Goal: Register for event/course

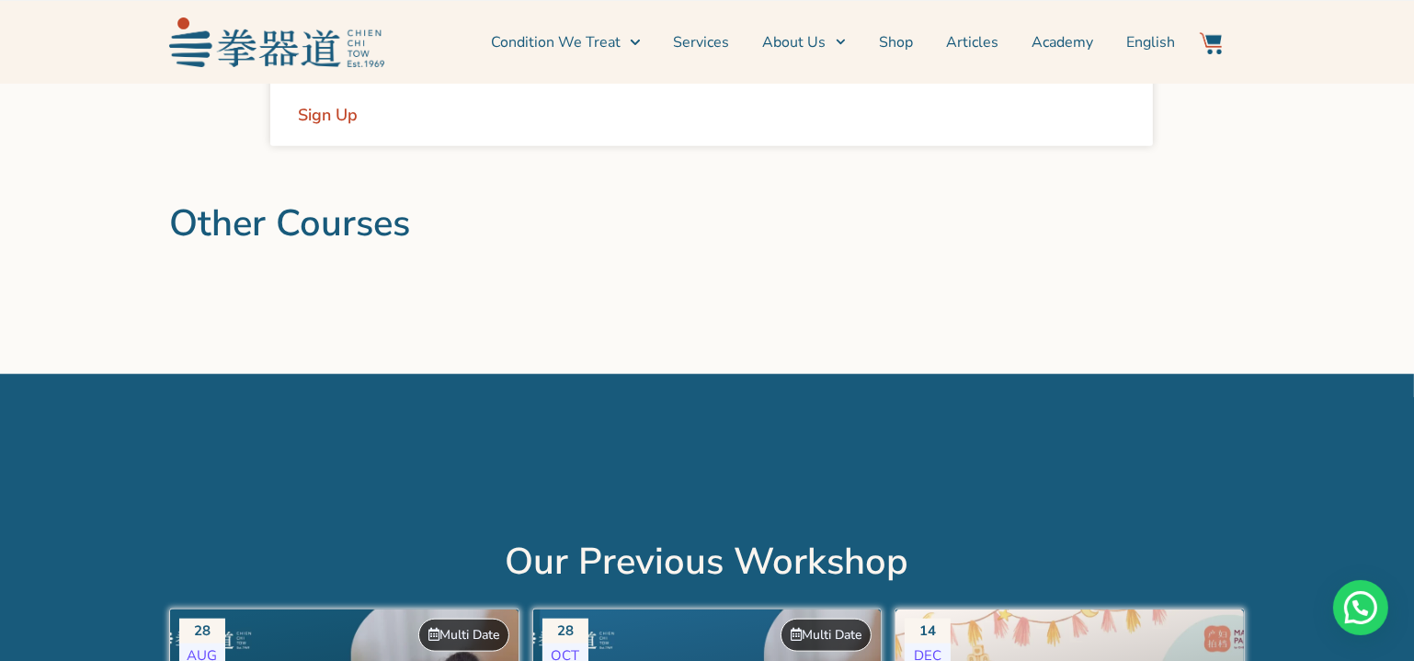
scroll to position [1921, 0]
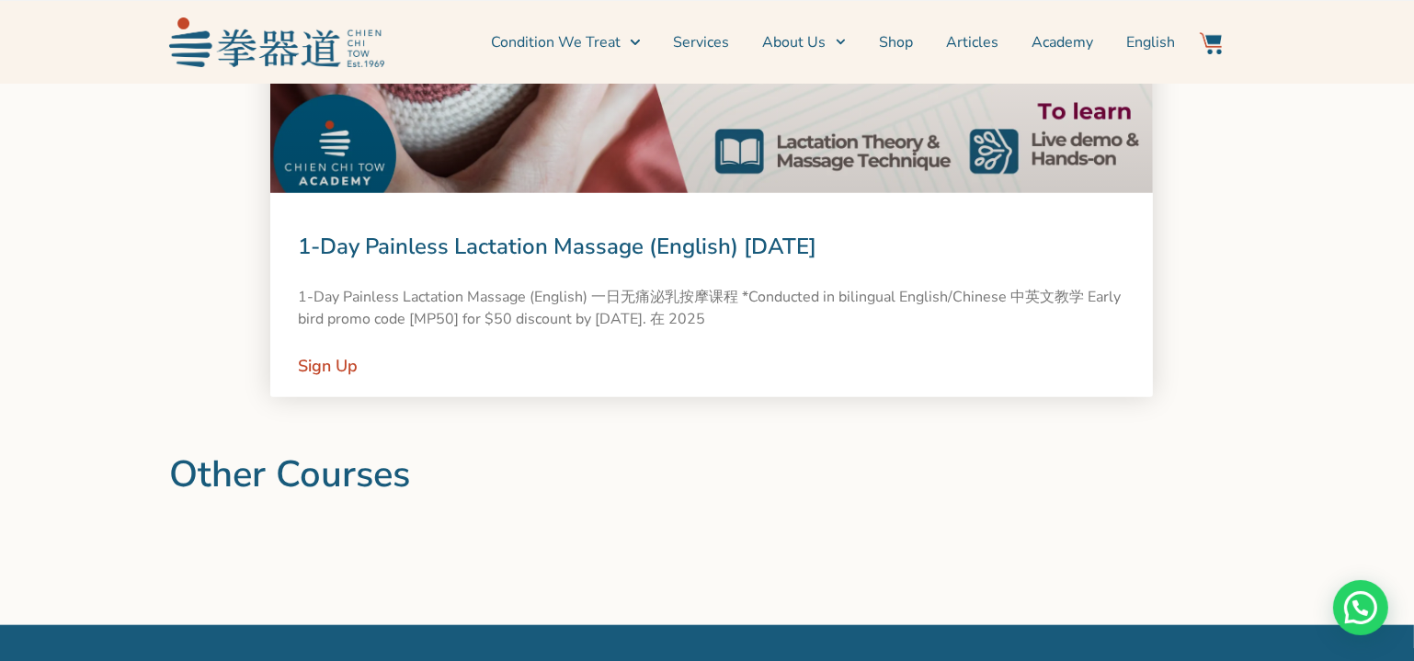
click at [565, 234] on link "1-Day Painless Lactation Massage (English) [DATE]" at bounding box center [557, 246] width 519 height 29
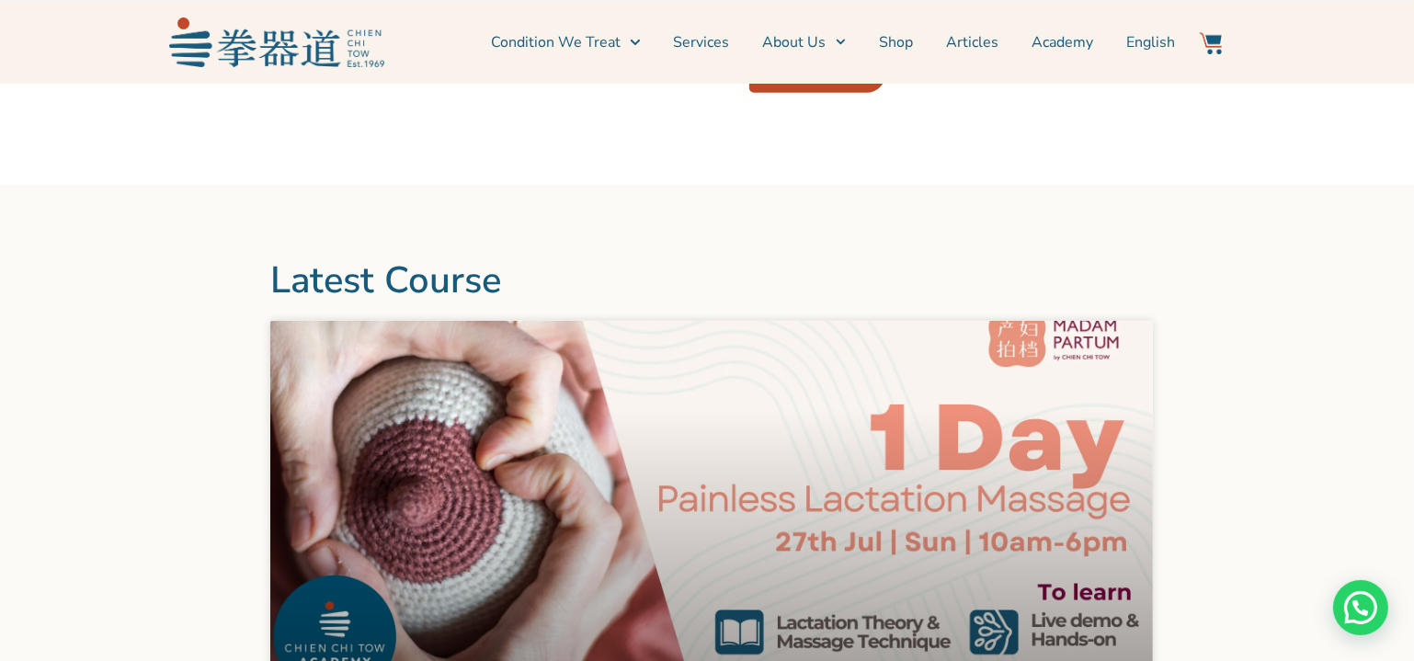
scroll to position [1337, 0]
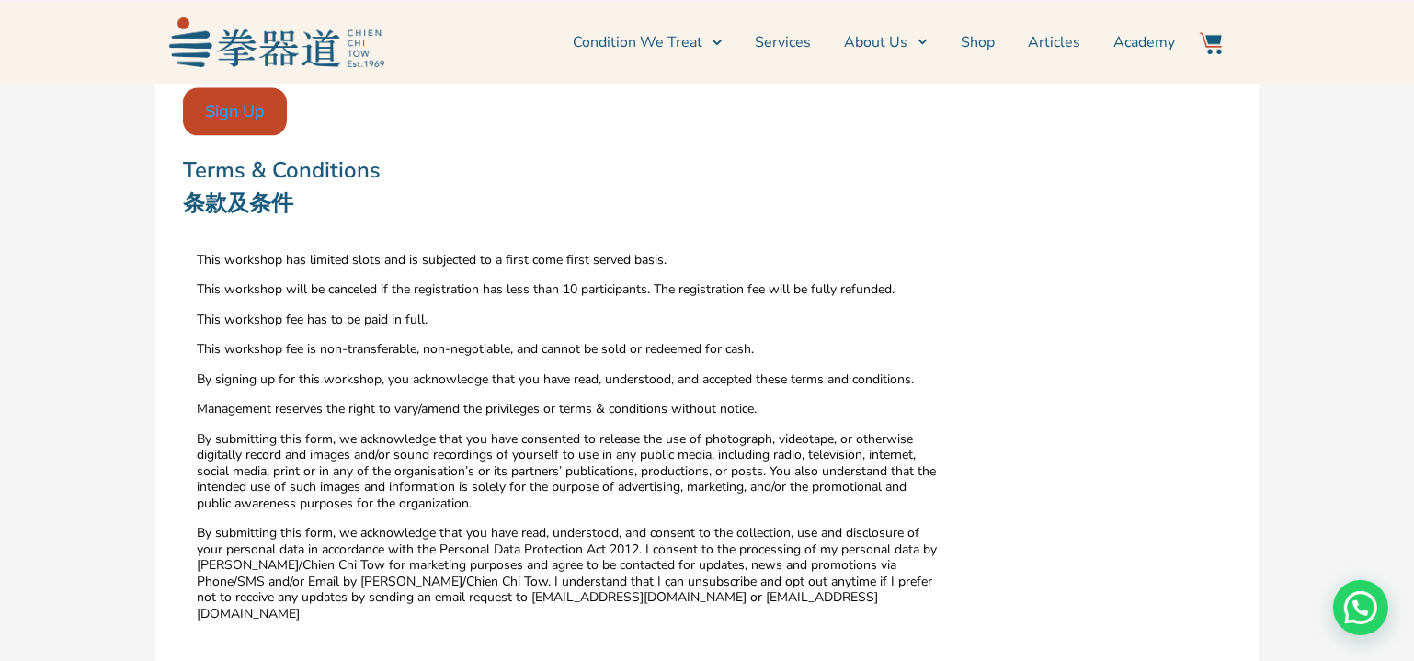
scroll to position [4346, 0]
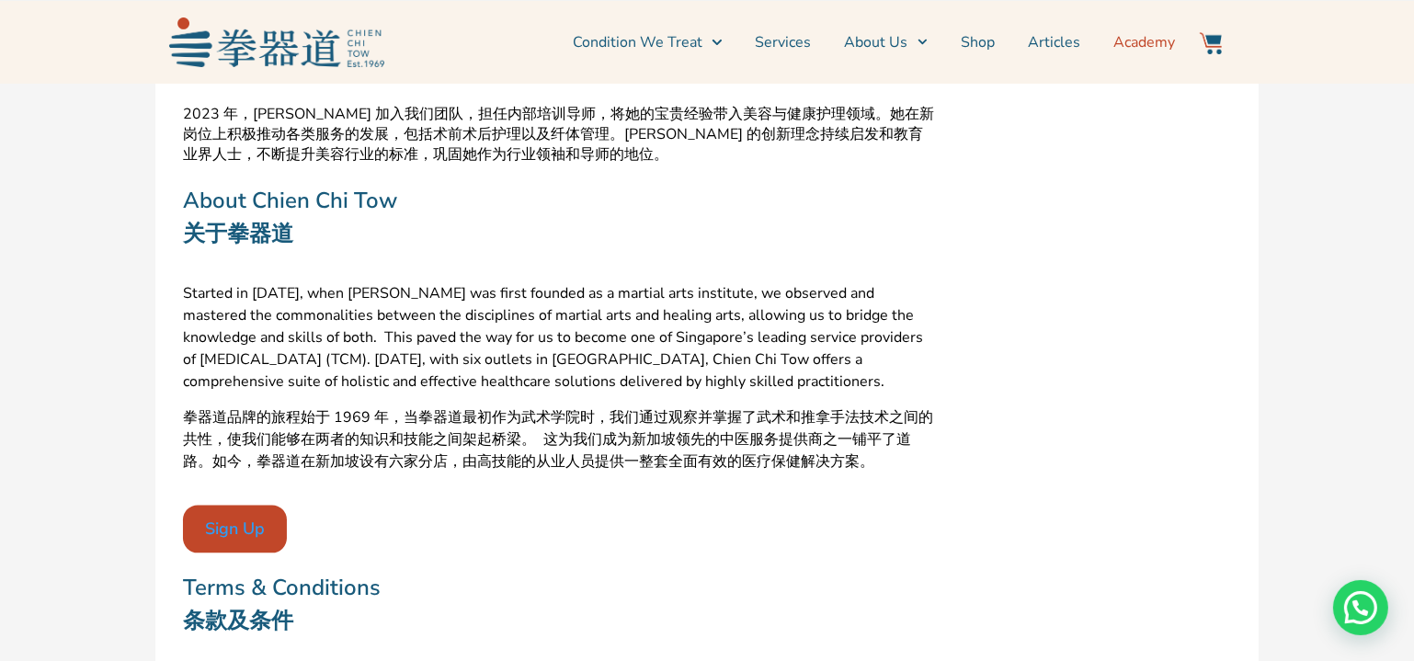
click at [1161, 39] on link "Academy" at bounding box center [1144, 42] width 62 height 46
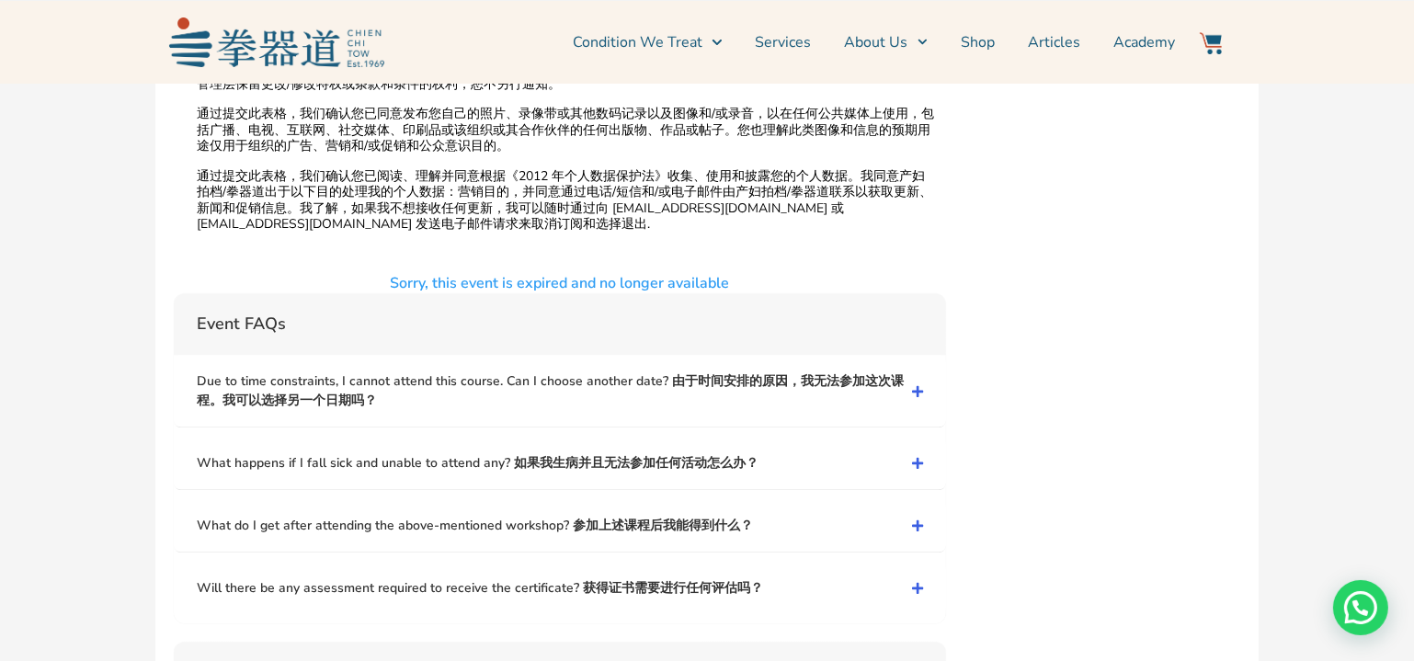
scroll to position [5515, 0]
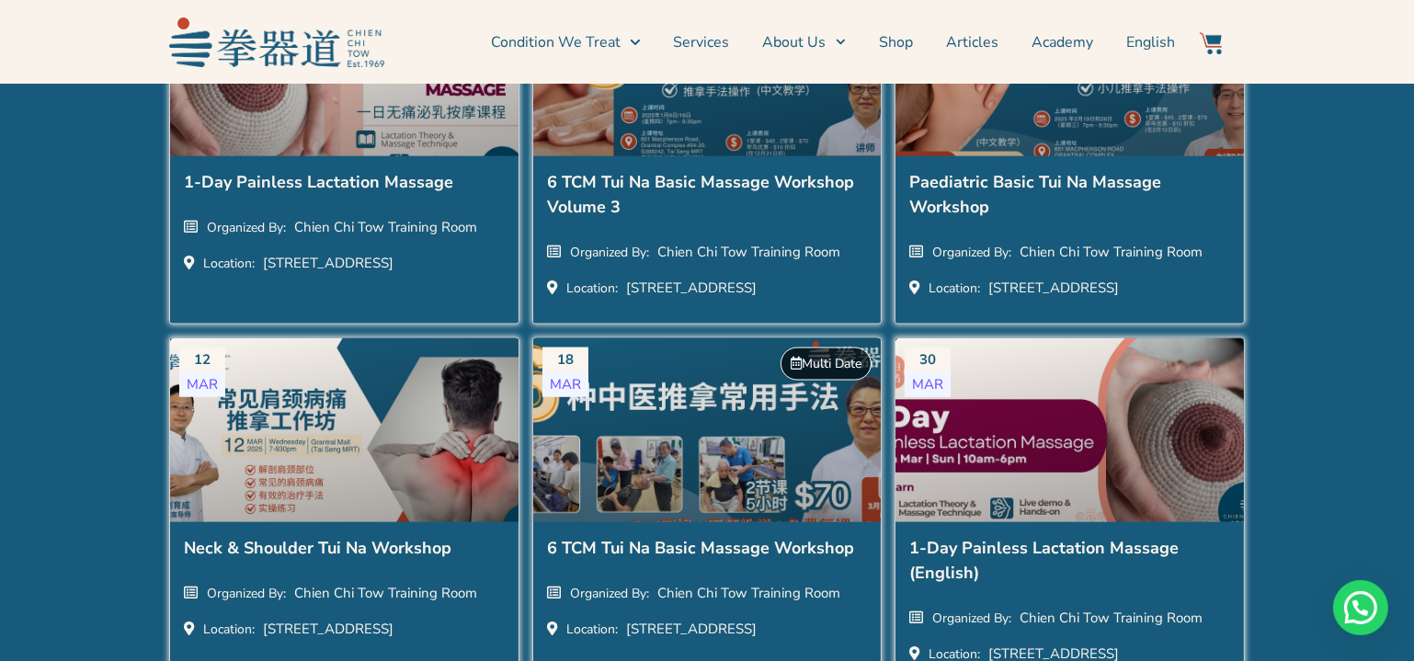
scroll to position [3426, 0]
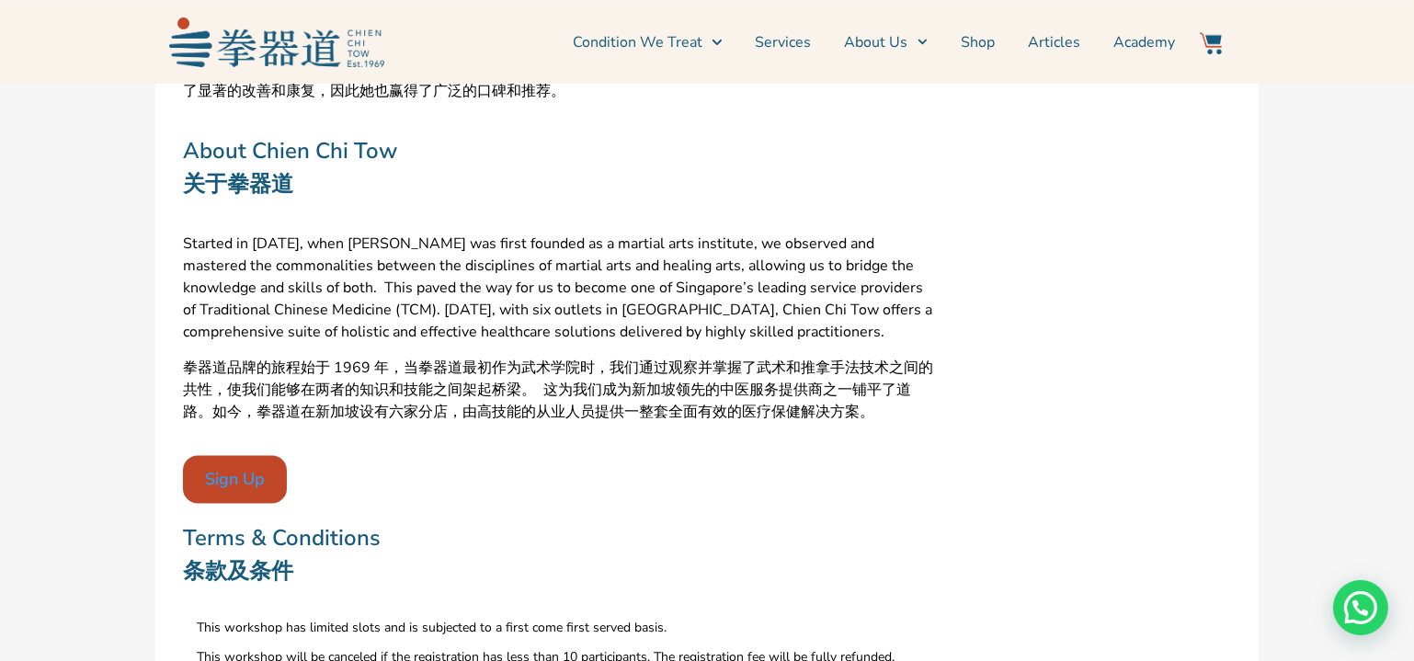
scroll to position [3844, 0]
